Goal: Task Accomplishment & Management: Manage account settings

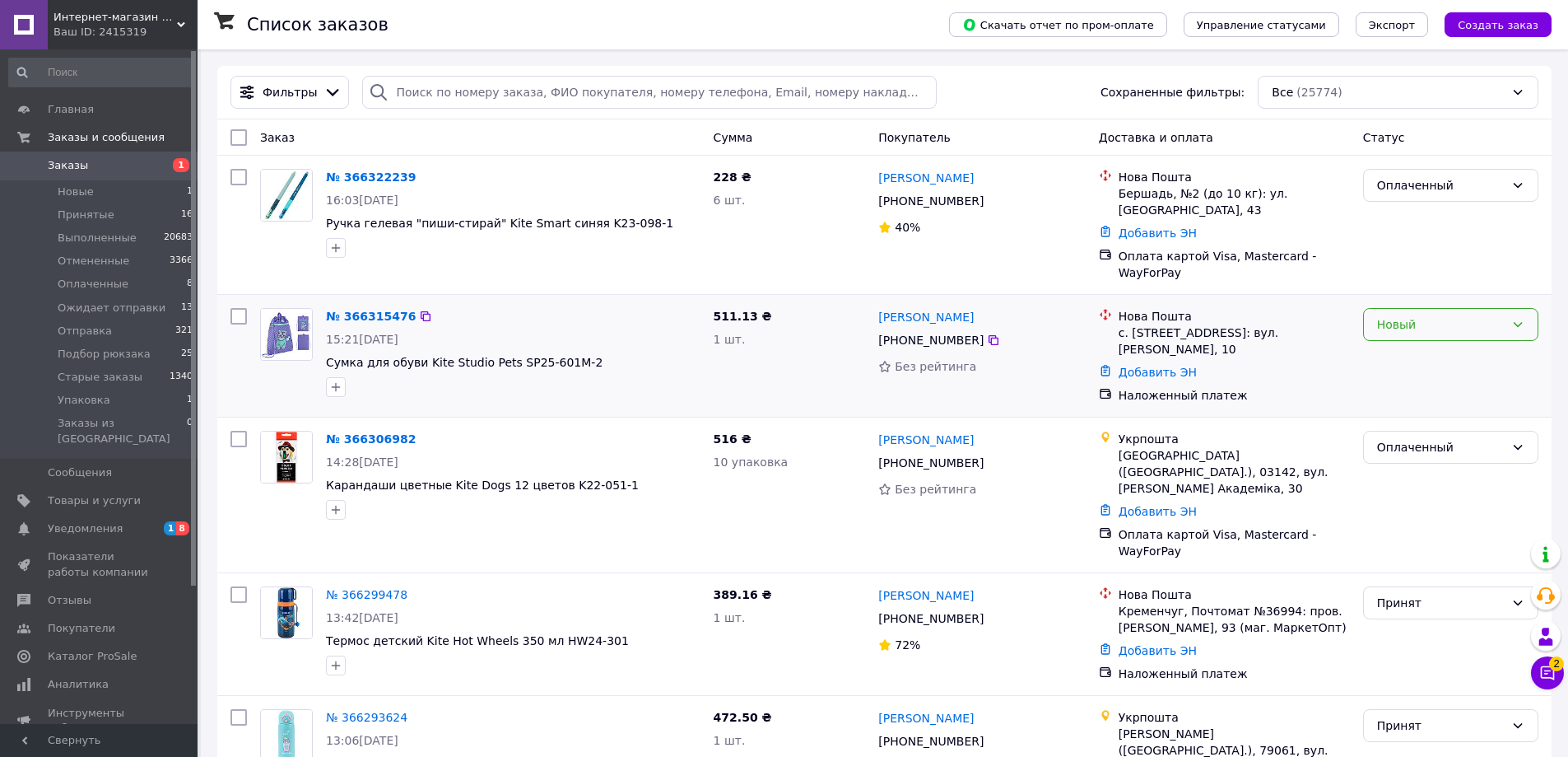
click at [1430, 316] on div "Новый" at bounding box center [1440, 325] width 127 height 19
click at [1412, 337] on li "Принят" at bounding box center [1450, 345] width 174 height 30
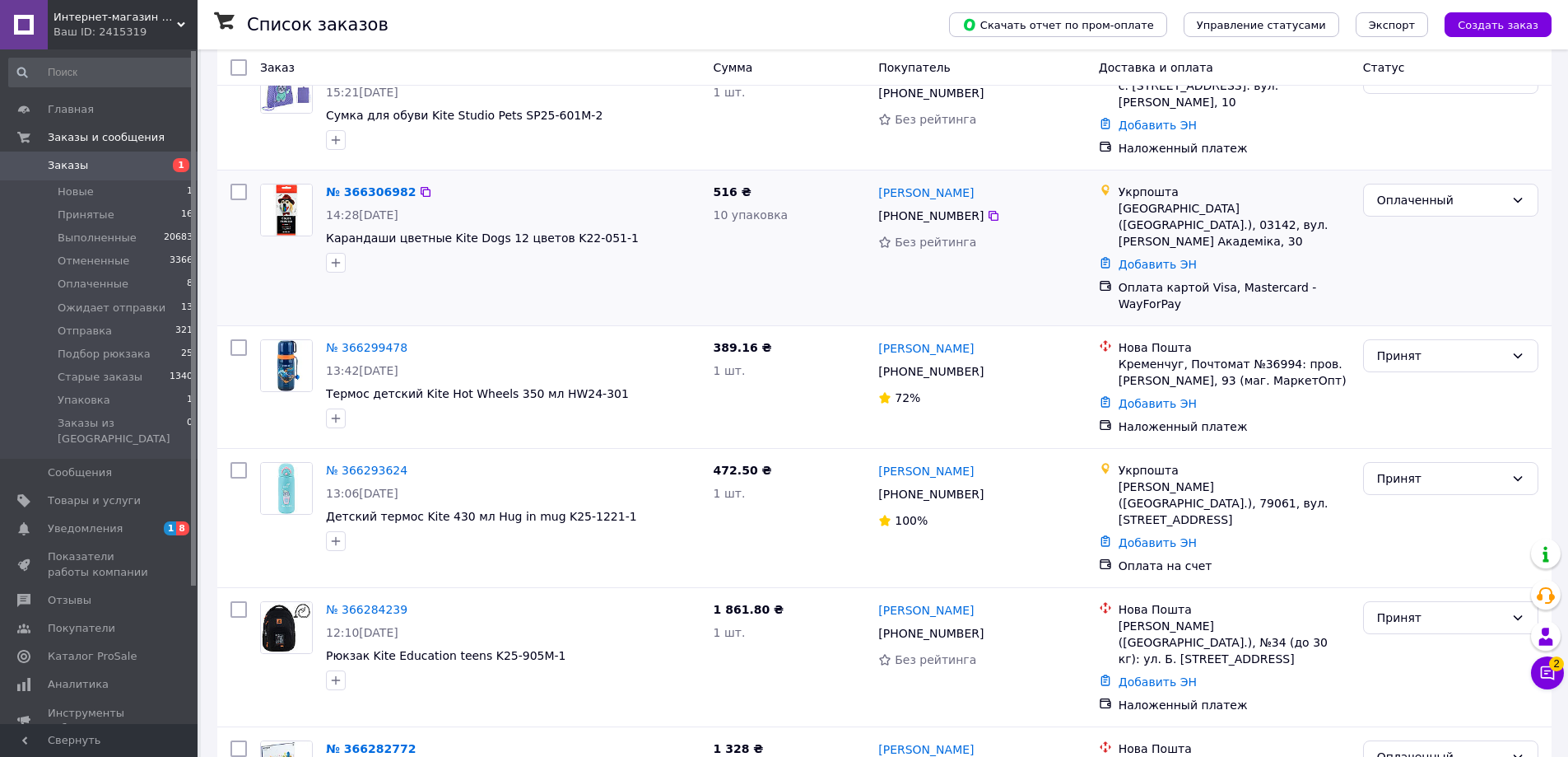
scroll to position [330, 0]
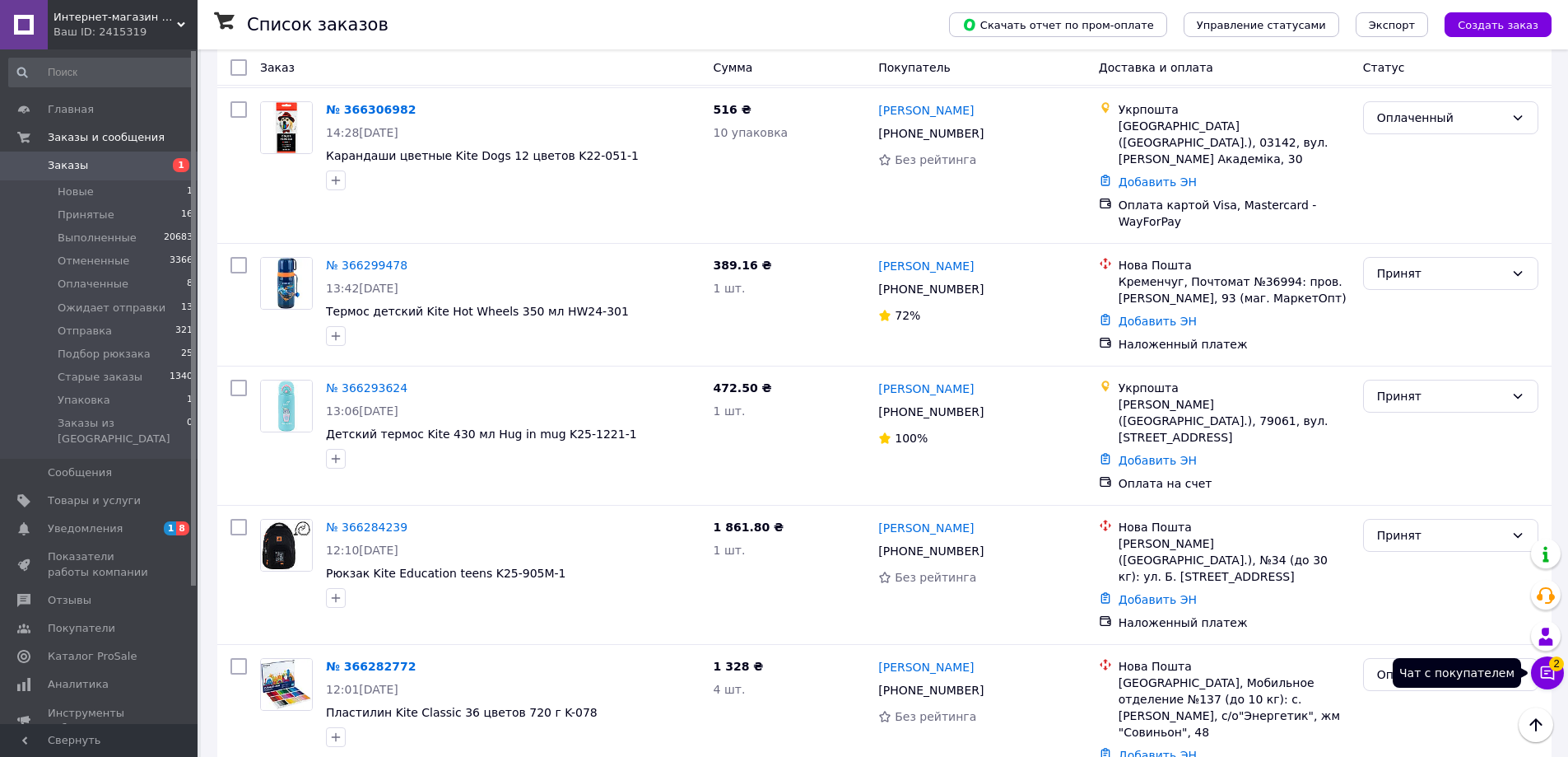
click at [1545, 683] on button "Чат с покупателем 2" at bounding box center [1547, 672] width 32 height 33
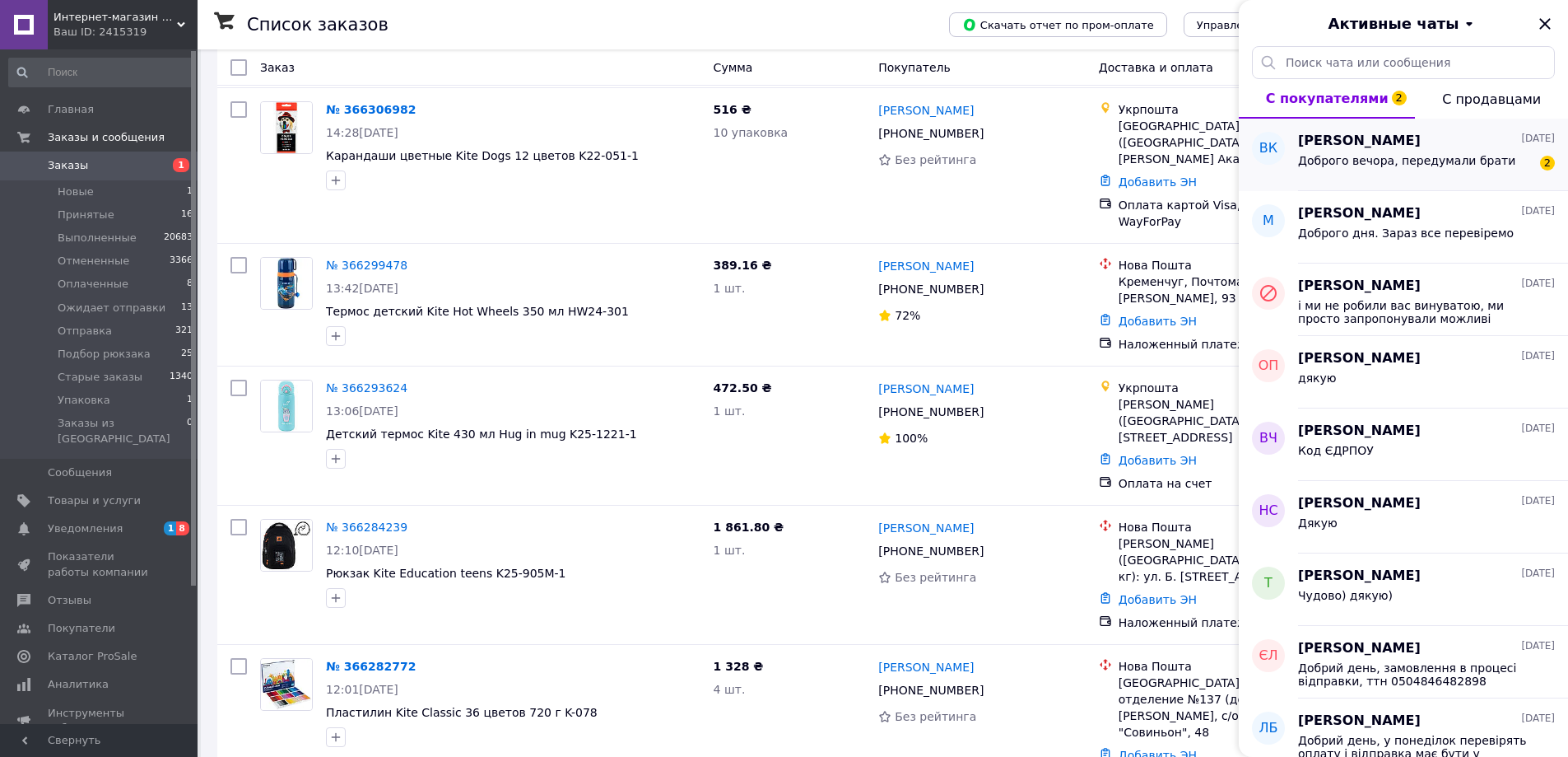
click at [1434, 165] on span "Доброго вечора, передумали брати" at bounding box center [1406, 161] width 217 height 13
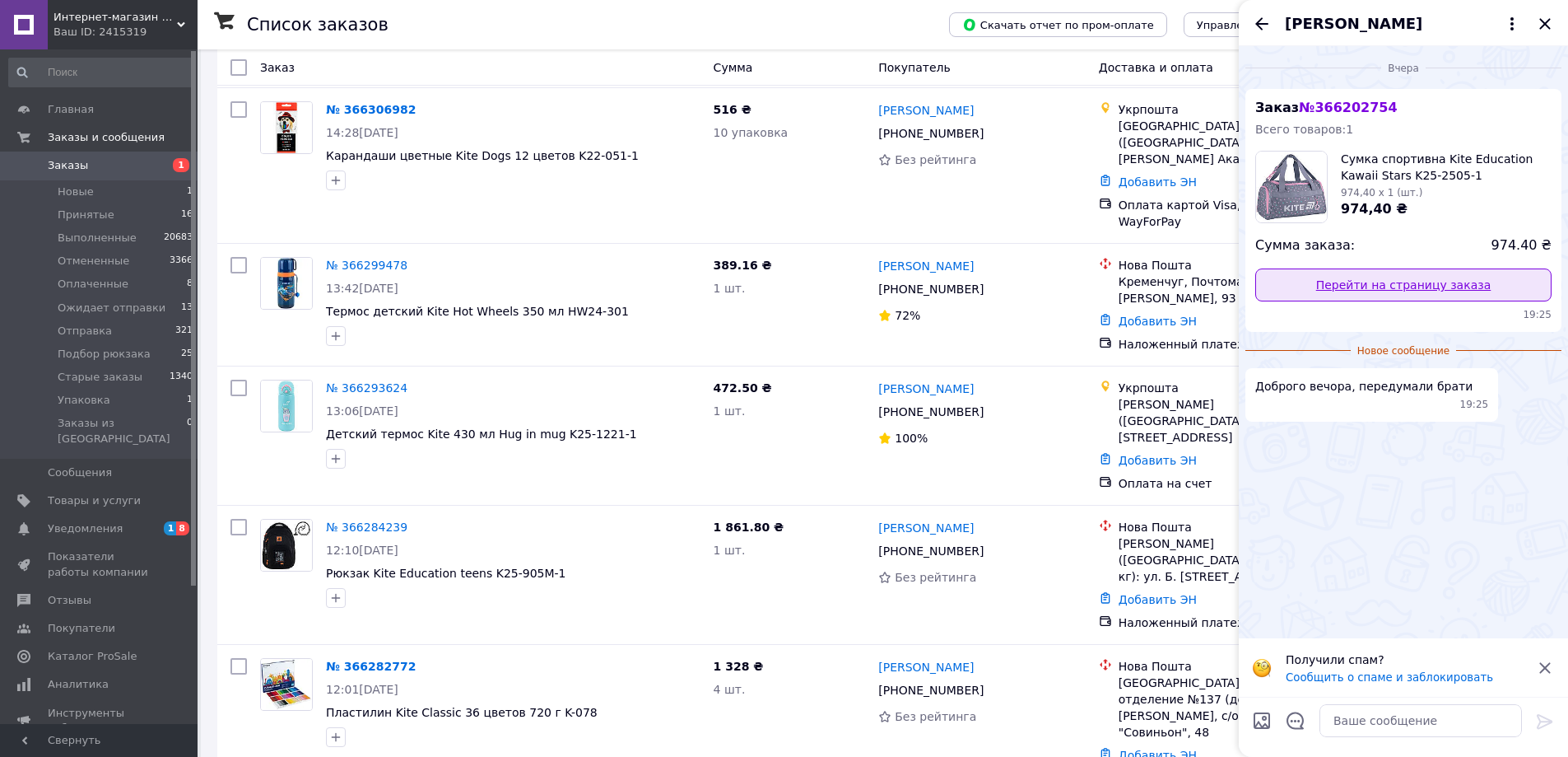
click at [1468, 294] on link "Перейти на страницу заказа" at bounding box center [1403, 284] width 296 height 33
drag, startPoint x: 1543, startPoint y: 19, endPoint x: 1546, endPoint y: 27, distance: 8.5
click at [1544, 20] on div "[PERSON_NAME]" at bounding box center [1403, 23] width 330 height 46
click at [1546, 27] on icon "Закрыть" at bounding box center [1544, 23] width 19 height 20
